Goal: Consume media (video, audio)

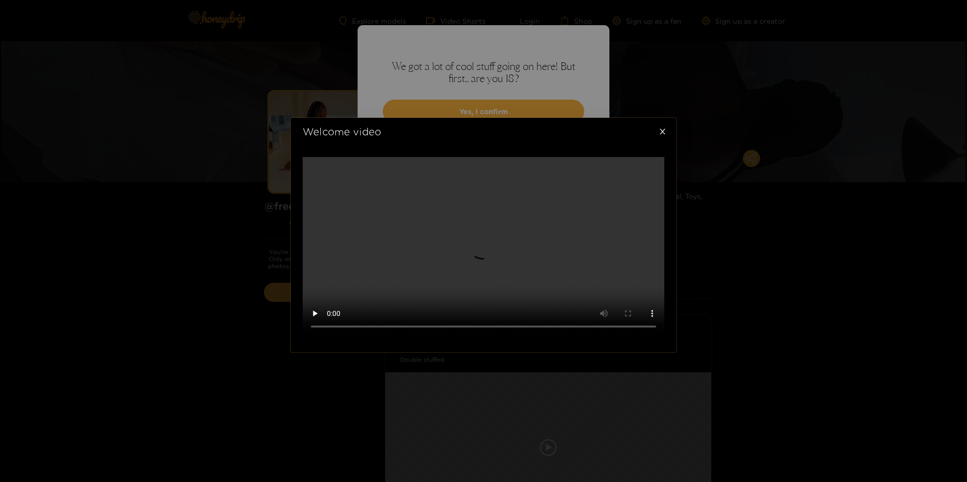
click at [662, 182] on video at bounding box center [483, 247] width 361 height 181
click at [659, 128] on icon "close" at bounding box center [662, 132] width 8 height 8
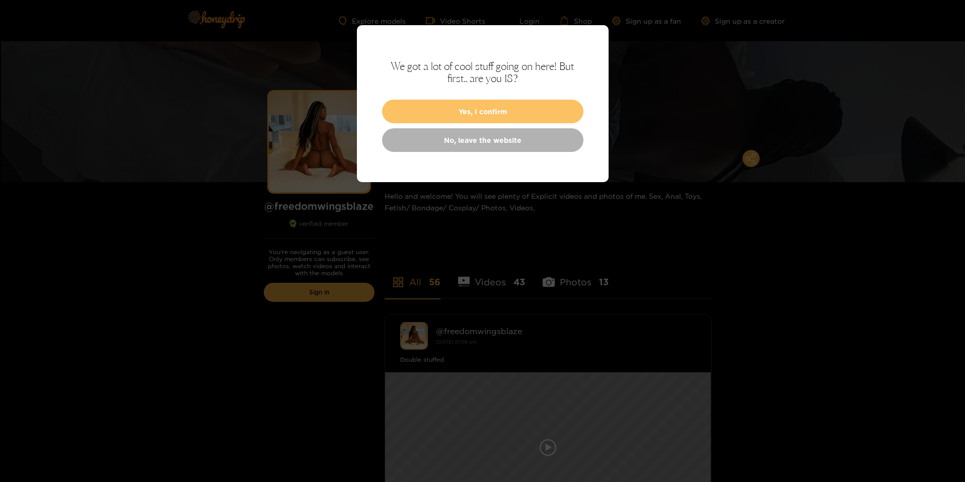
click at [503, 111] on button "Yes, I confirm" at bounding box center [482, 112] width 201 height 24
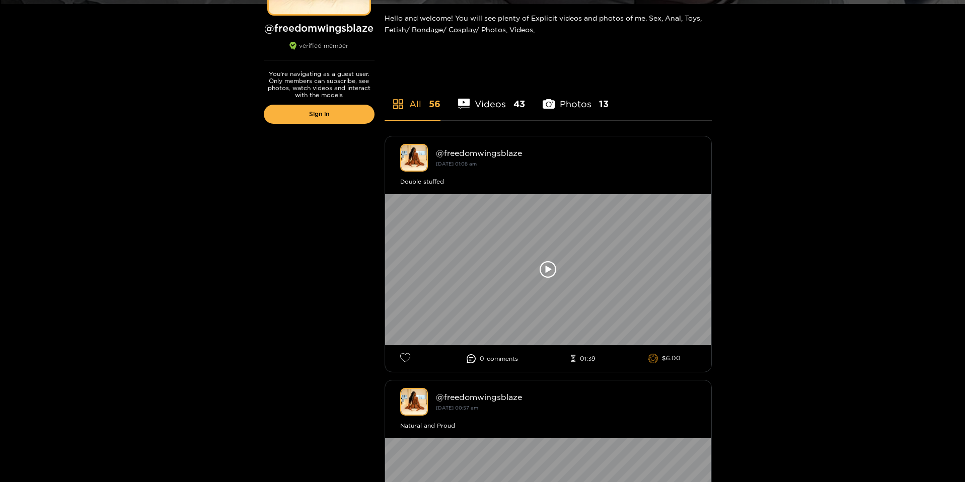
scroll to position [201, 0]
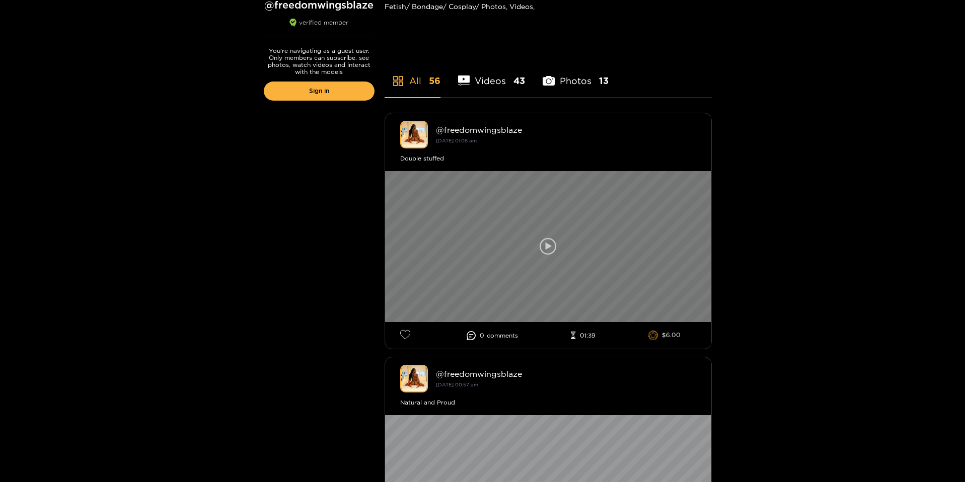
click at [545, 246] on icon at bounding box center [548, 246] width 17 height 17
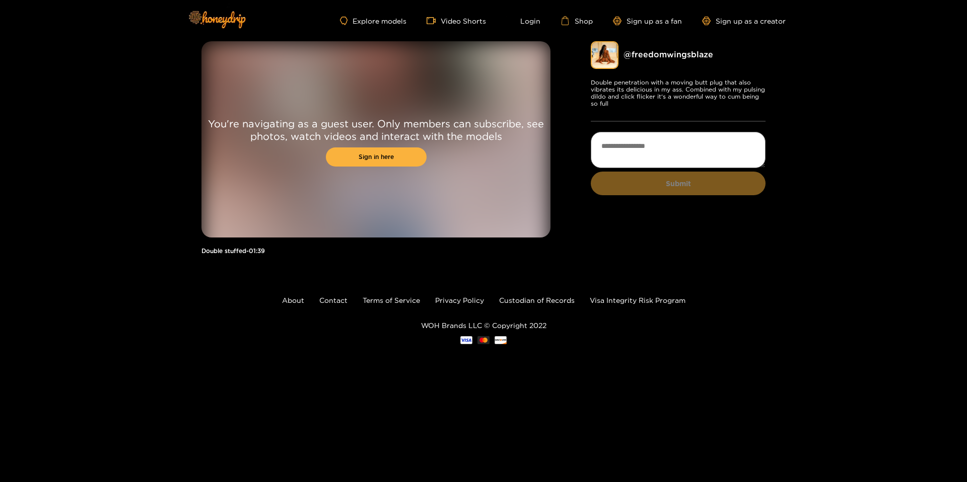
drag, startPoint x: 602, startPoint y: 239, endPoint x: 586, endPoint y: 243, distance: 16.3
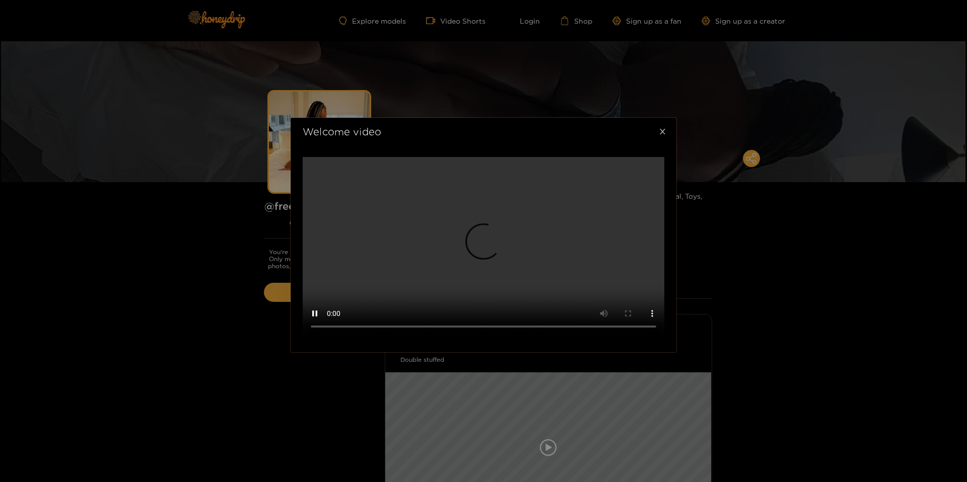
click at [660, 129] on icon "close" at bounding box center [662, 132] width 6 height 6
